Goal: Task Accomplishment & Management: Manage account settings

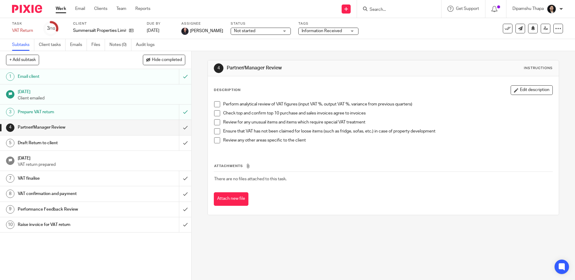
click at [347, 32] on span "Information Received" at bounding box center [323, 31] width 45 height 6
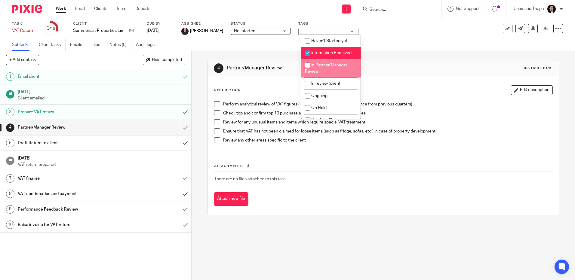
click at [327, 65] on span "In Partner/Manager Review" at bounding box center [326, 68] width 42 height 11
checkbox input "true"
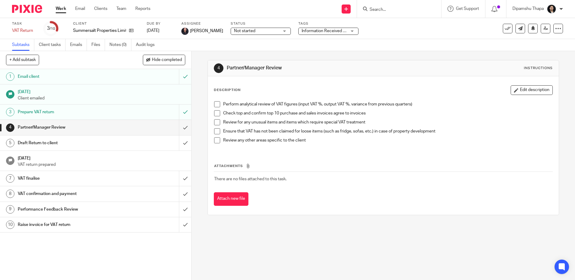
click at [427, 53] on div "4 Partner/Manager Review Instructions Description Edit description Perform anal…" at bounding box center [382, 137] width 351 height 173
click at [26, 7] on img at bounding box center [27, 9] width 30 height 8
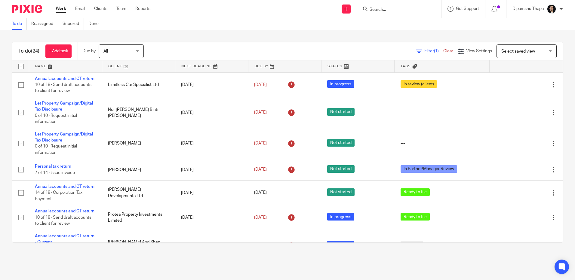
click at [393, 14] on div at bounding box center [399, 9] width 84 height 18
click at [387, 11] on input "Search" at bounding box center [396, 9] width 54 height 5
click at [383, 9] on input "Search" at bounding box center [396, 9] width 54 height 5
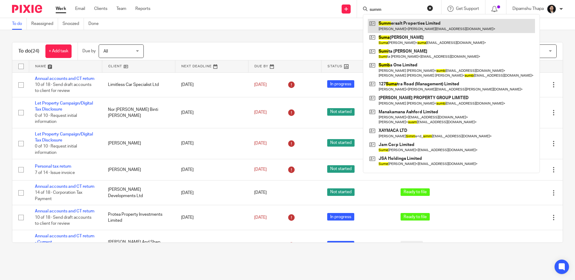
type input "summ"
click at [396, 27] on link at bounding box center [451, 26] width 167 height 14
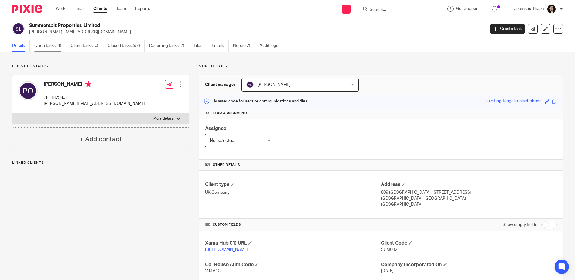
click at [46, 46] on link "Open tasks (4)" at bounding box center [50, 46] width 32 height 12
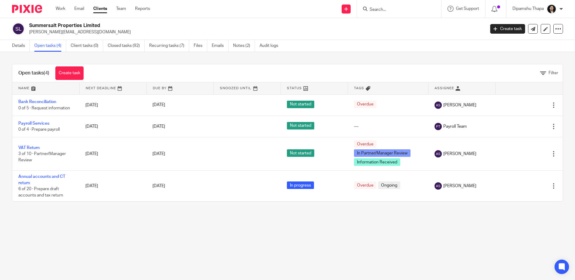
click at [36, 12] on img at bounding box center [27, 9] width 30 height 8
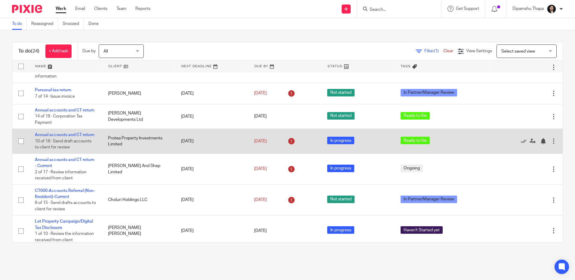
scroll to position [90, 0]
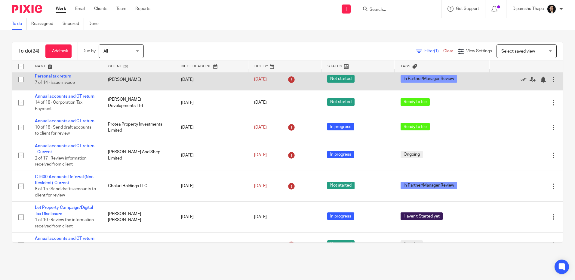
click at [47, 78] on link "Personal tax return" at bounding box center [53, 76] width 36 height 4
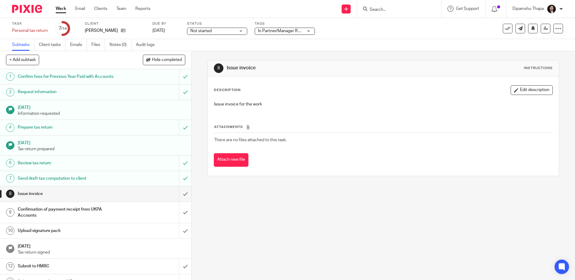
click at [24, 11] on img at bounding box center [27, 9] width 30 height 8
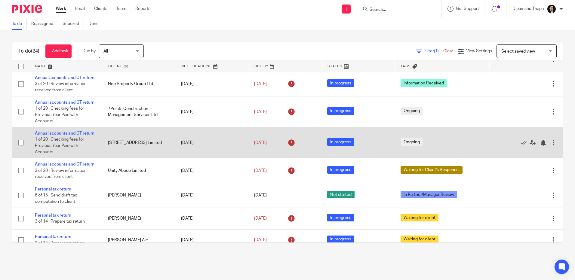
scroll to position [317, 0]
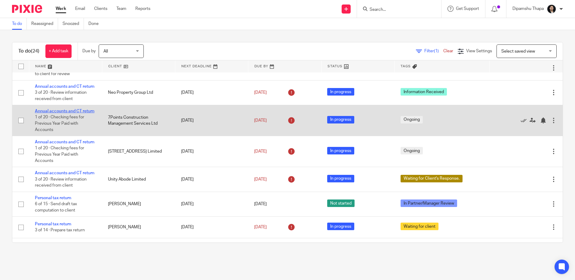
click at [59, 113] on link "Annual accounts and CT return" at bounding box center [65, 111] width 60 height 4
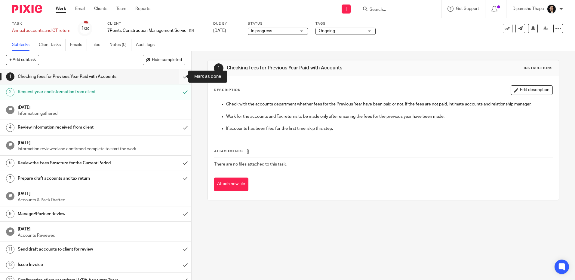
click at [178, 78] on input "submit" at bounding box center [95, 76] width 191 height 15
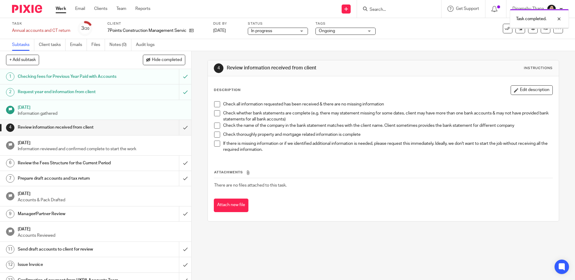
click at [179, 129] on input "submit" at bounding box center [95, 127] width 191 height 15
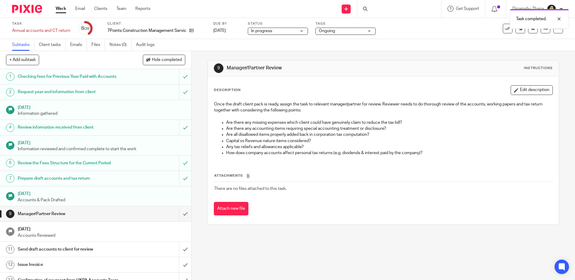
click at [288, 33] on span "In progress" at bounding box center [273, 31] width 45 height 6
click at [336, 39] on div "Subtasks Client tasks Emails Files Notes (0) Audit logs" at bounding box center [287, 45] width 575 height 12
click at [337, 32] on span "Ongoing" at bounding box center [341, 31] width 45 height 6
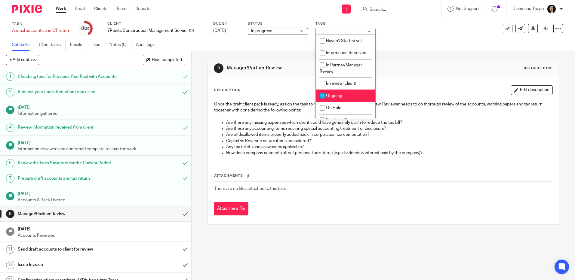
click at [332, 94] on span "Ongoing" at bounding box center [334, 96] width 16 height 4
checkbox input "false"
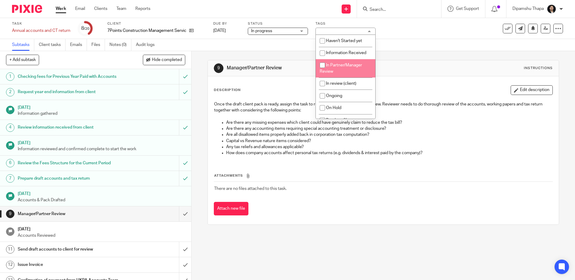
click at [336, 71] on li "In Partner/Manager Review" at bounding box center [346, 68] width 60 height 18
checkbox input "true"
click at [397, 54] on div "9 Manager/Partner Review Instructions Description Edit description Once the dra…" at bounding box center [382, 142] width 351 height 183
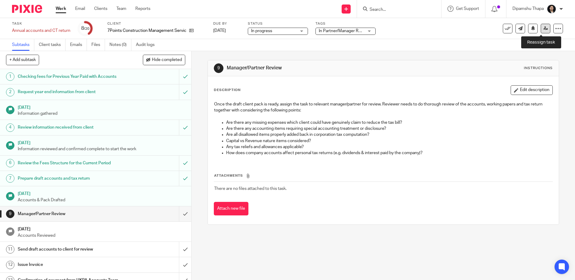
click at [543, 29] on icon at bounding box center [545, 28] width 5 height 5
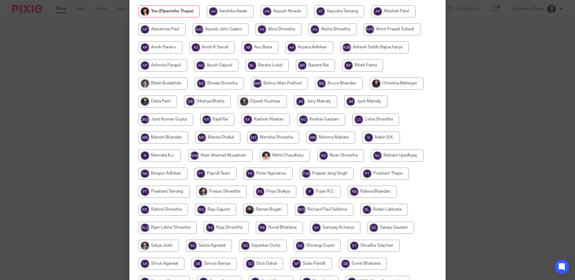
scroll to position [65, 0]
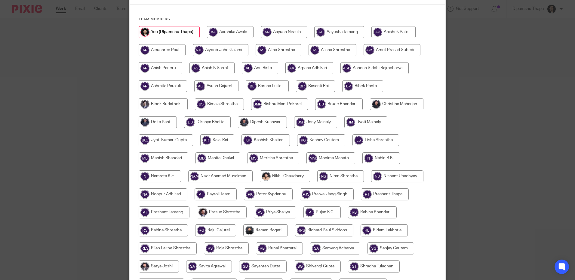
click at [404, 101] on input "radio" at bounding box center [396, 104] width 53 height 12
radio input "true"
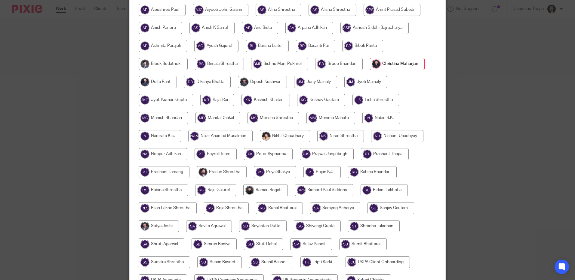
scroll to position [185, 0]
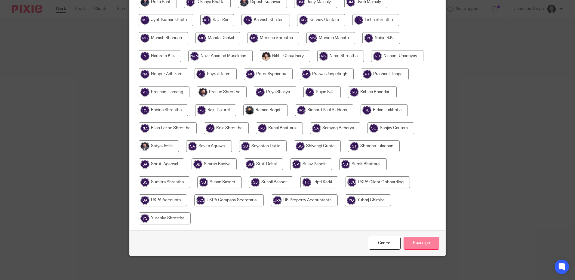
click at [414, 245] on input "Reassign" at bounding box center [421, 243] width 36 height 13
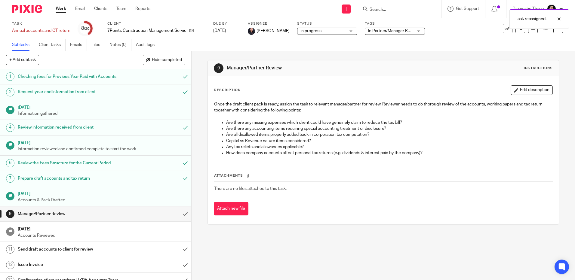
click at [31, 5] on img at bounding box center [27, 9] width 30 height 8
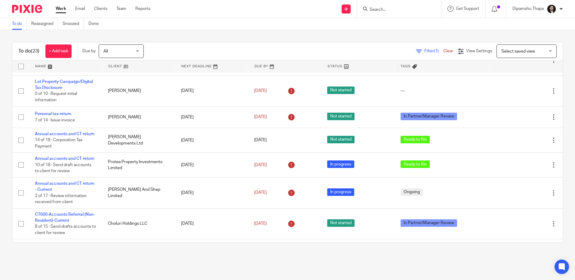
scroll to position [39, 0]
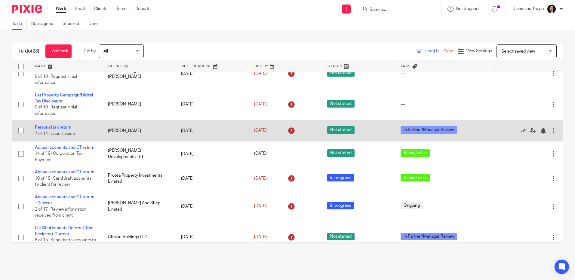
click at [45, 130] on link "Personal tax return" at bounding box center [53, 127] width 36 height 4
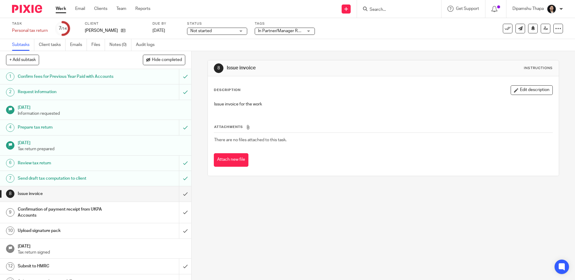
click at [118, 46] on link "Notes (0)" at bounding box center [120, 45] width 22 height 12
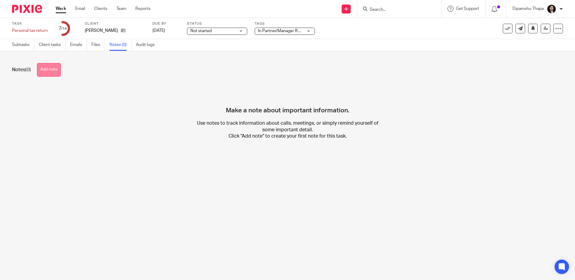
click at [46, 70] on button "Add note" at bounding box center [49, 70] width 24 height 14
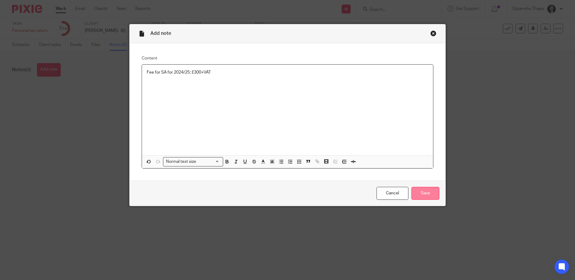
click at [429, 192] on input "Save" at bounding box center [425, 193] width 28 height 13
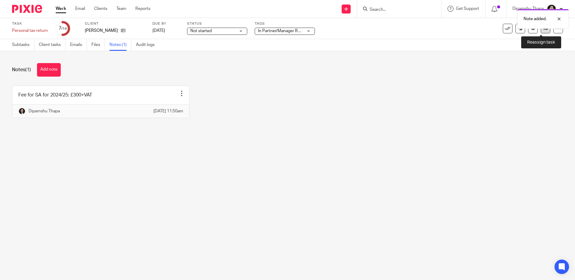
click at [543, 30] on link at bounding box center [545, 29] width 10 height 10
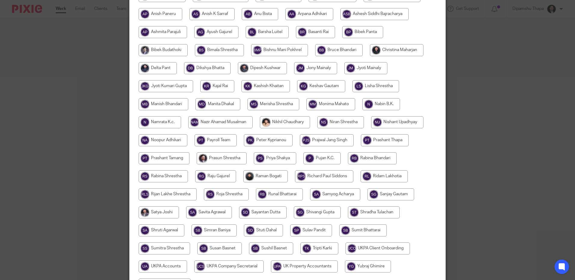
scroll to position [180, 0]
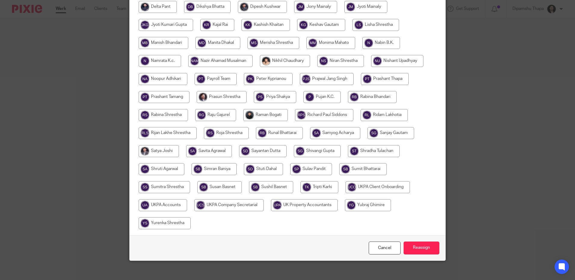
click at [157, 206] on input "radio" at bounding box center [163, 205] width 48 height 12
radio input "true"
click at [424, 249] on input "Reassign" at bounding box center [421, 248] width 36 height 13
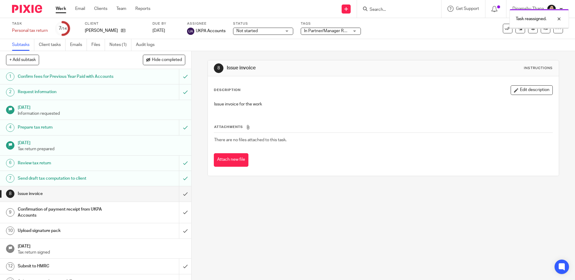
click at [31, 11] on img at bounding box center [27, 9] width 30 height 8
